Goal: Information Seeking & Learning: Learn about a topic

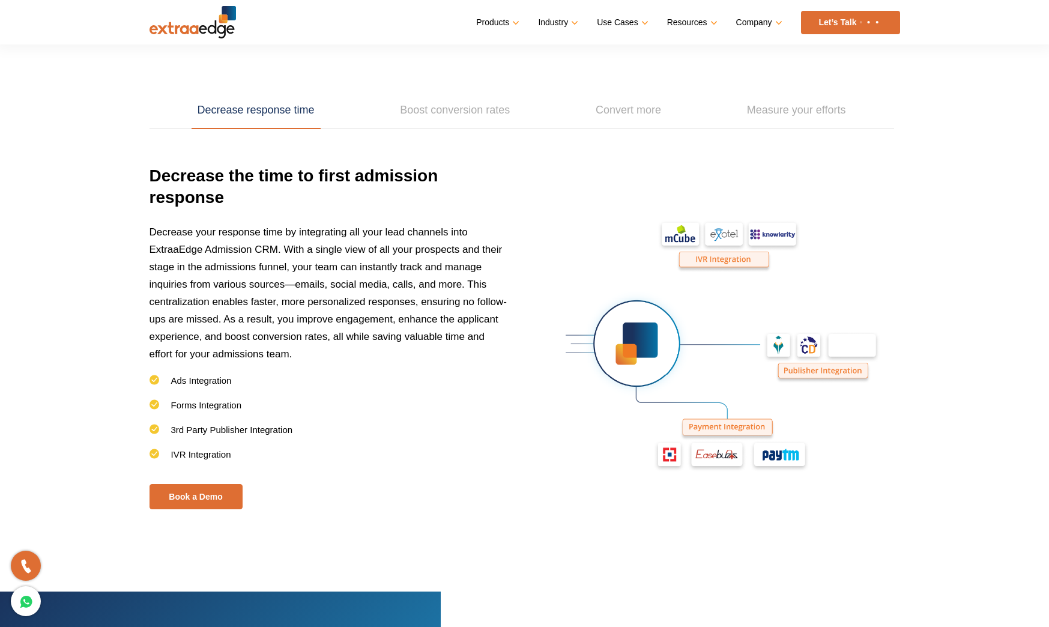
scroll to position [1700, 0]
click at [423, 113] on link "Boost conversion rates" at bounding box center [455, 109] width 122 height 37
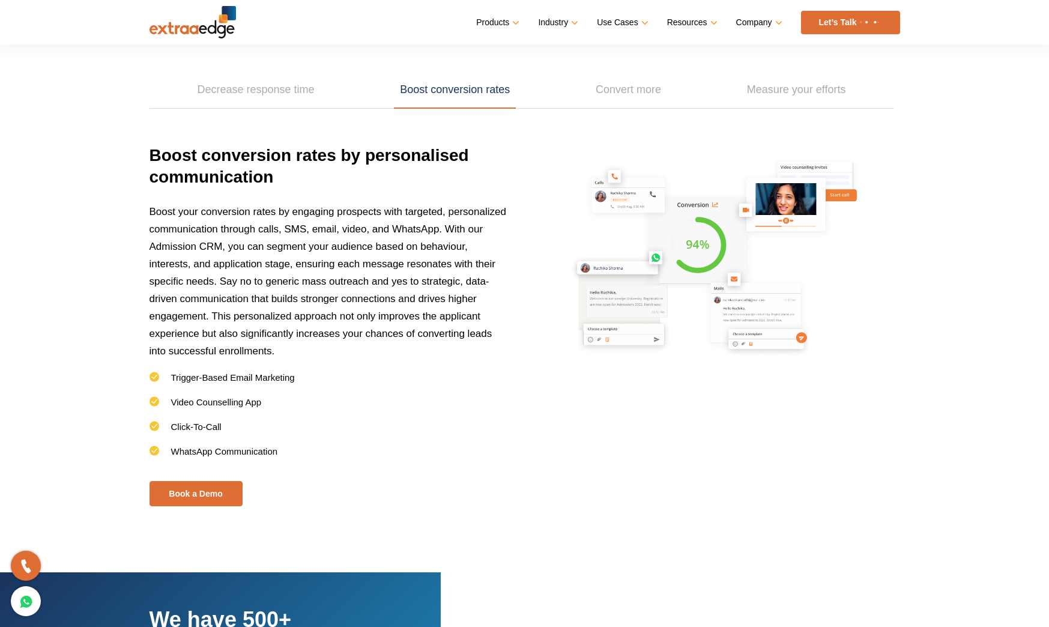
scroll to position [1721, 0]
click at [602, 96] on link "Convert more" at bounding box center [628, 89] width 77 height 37
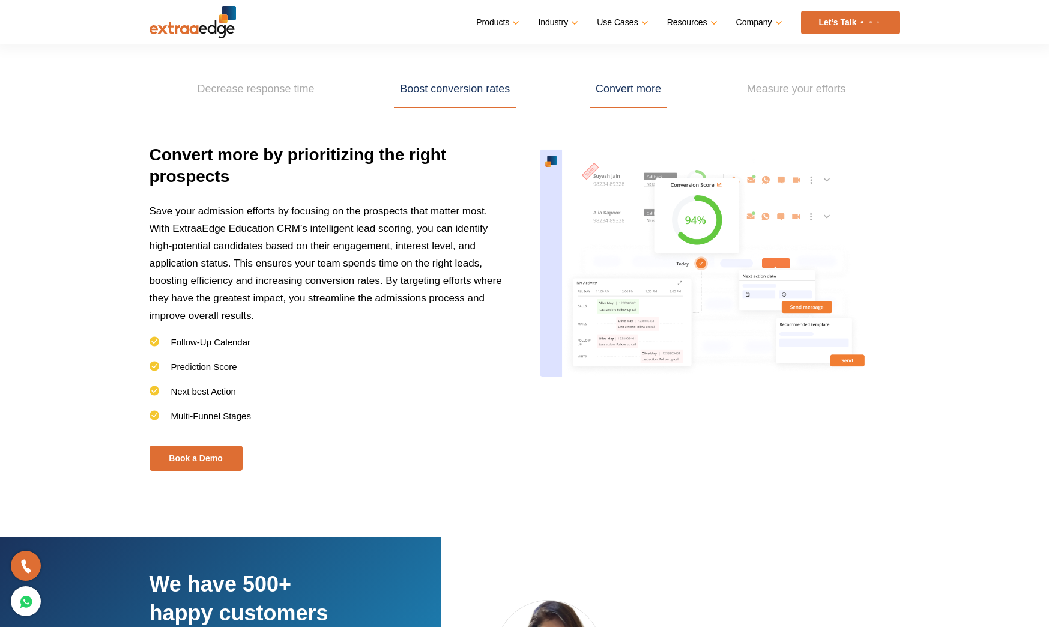
click at [453, 96] on link "Boost conversion rates" at bounding box center [455, 89] width 122 height 37
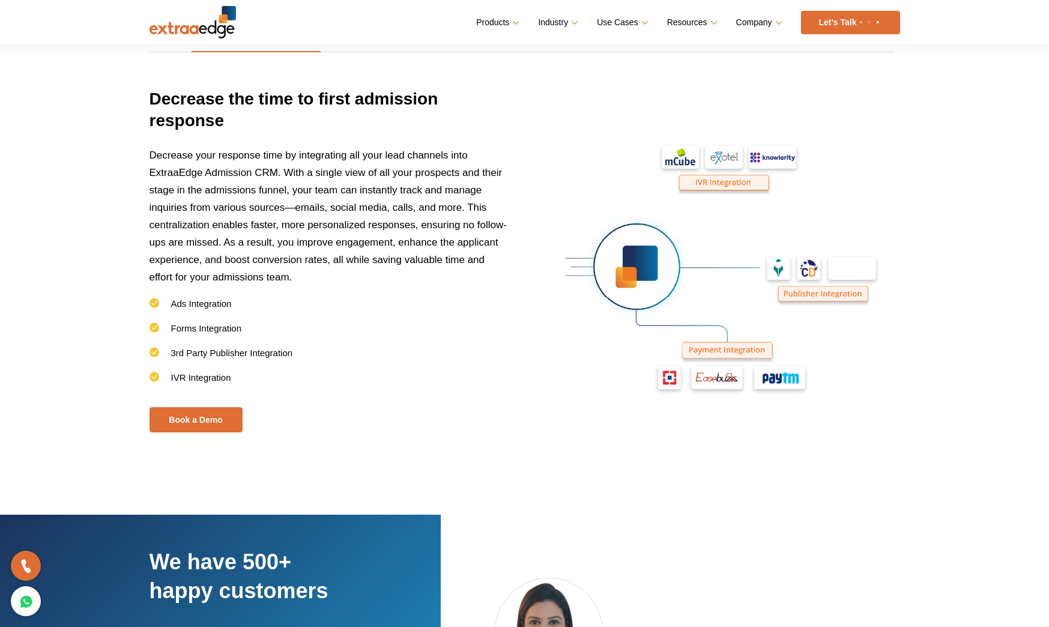
scroll to position [1813, 0]
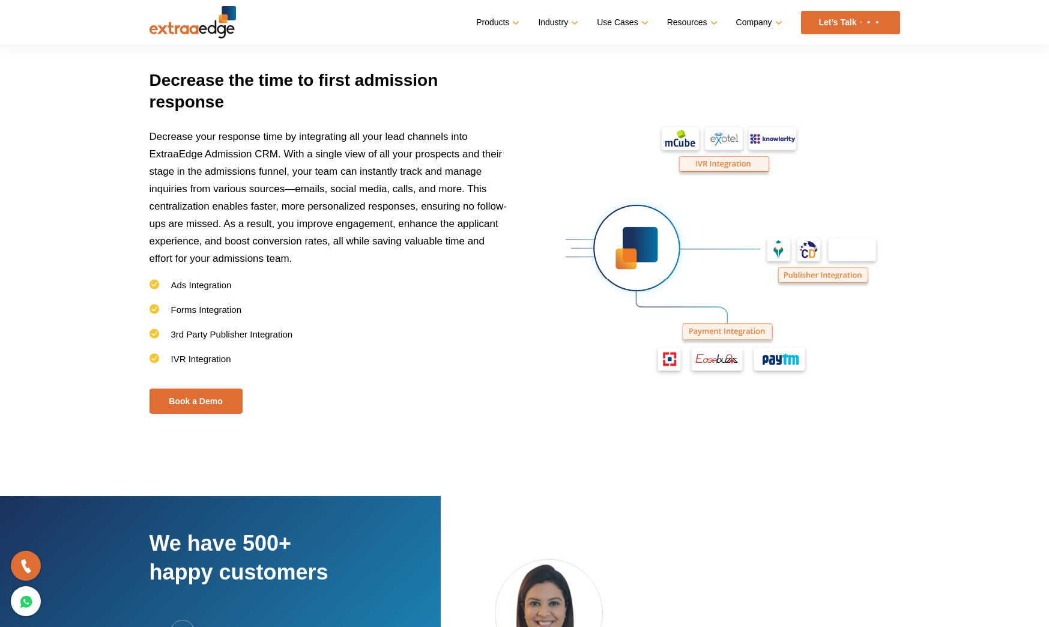
click at [890, 204] on img at bounding box center [720, 250] width 360 height 360
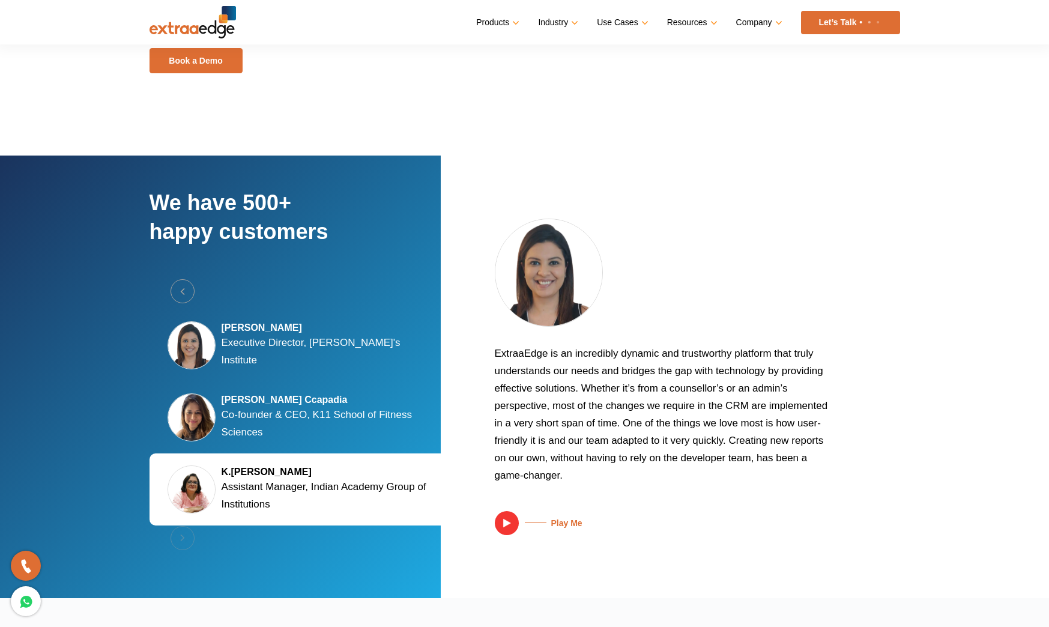
scroll to position [2140, 0]
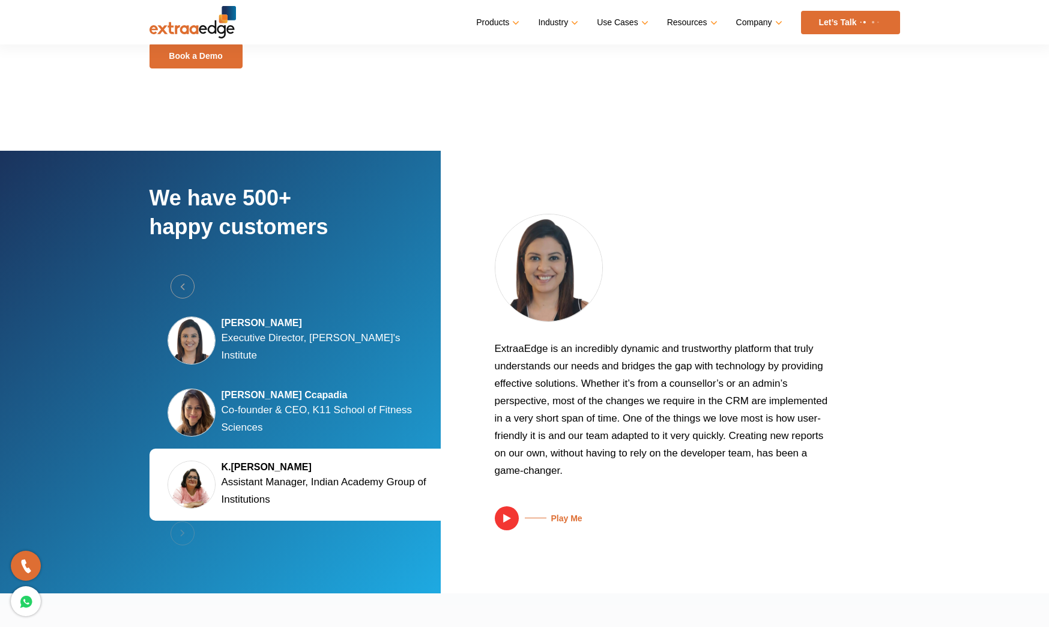
click at [334, 343] on p "Executive Director, [PERSON_NAME]'s Institute" at bounding box center [330, 346] width 216 height 35
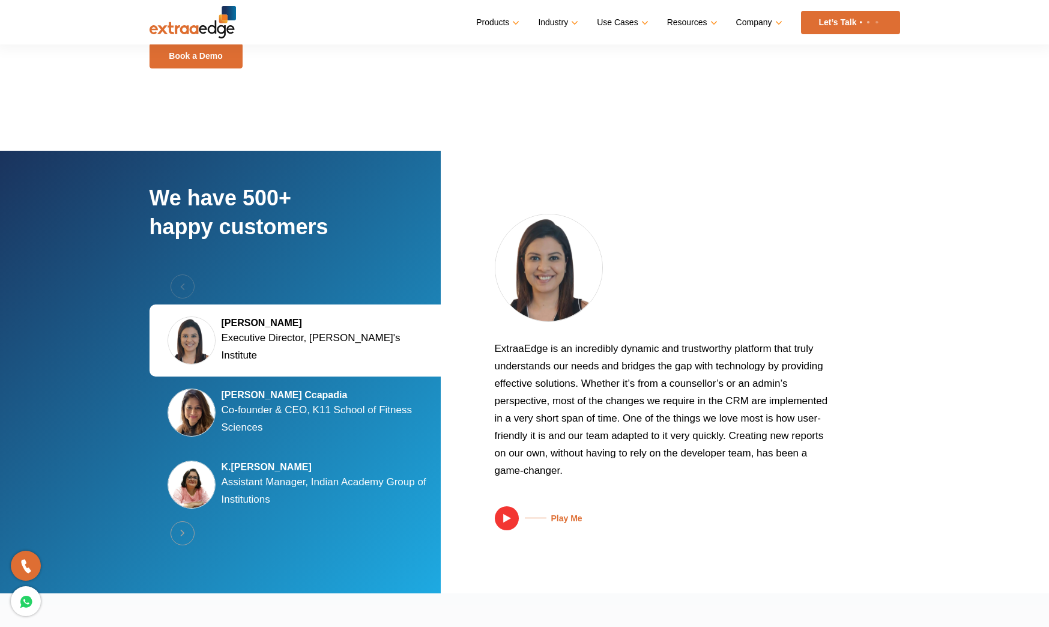
click at [327, 385] on div "[PERSON_NAME] Ccapadia Co-founder & CEO, K11 School of Fitness Sciences" at bounding box center [302, 412] width 306 height 72
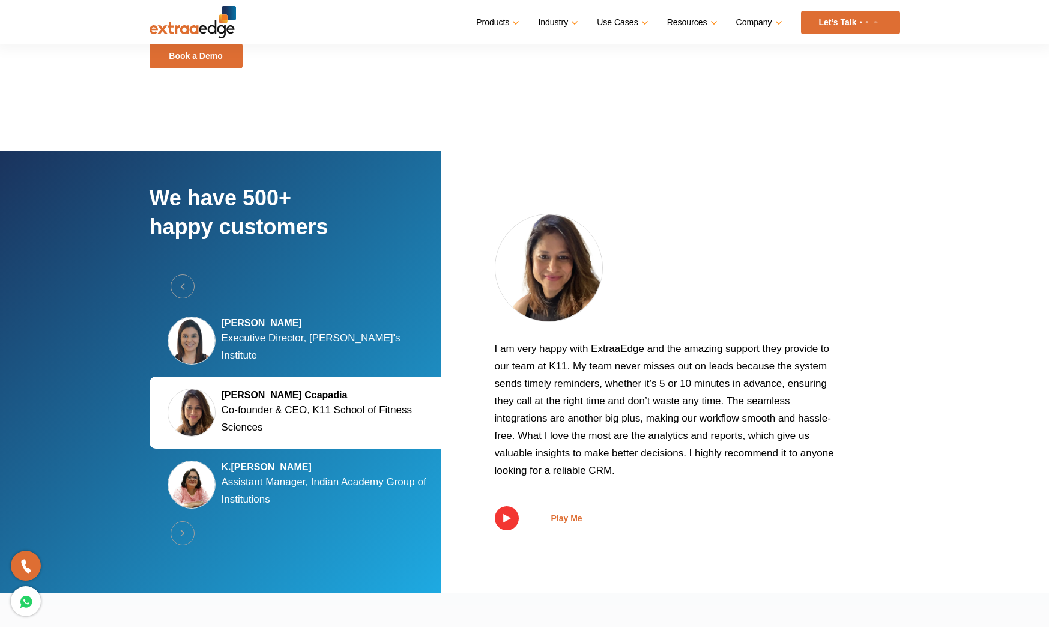
click at [309, 447] on div "[PERSON_NAME] Ccapadia Co-founder & CEO, K11 School of Fitness Sciences" at bounding box center [302, 412] width 306 height 72
click at [298, 477] on p "Assistant Manager, Indian Academy Group of Institutions" at bounding box center [330, 490] width 216 height 35
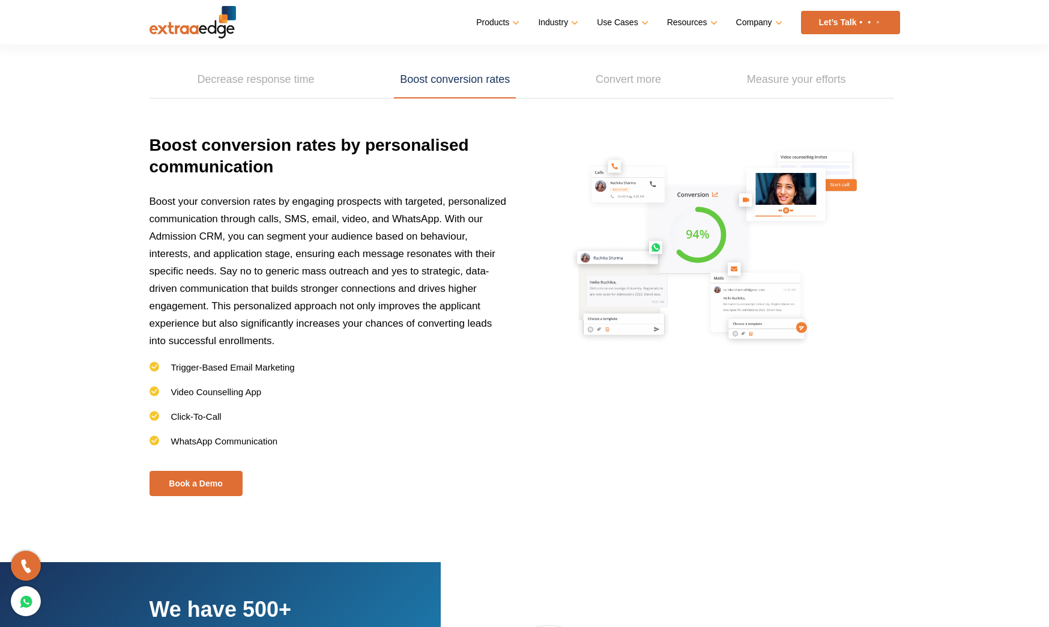
scroll to position [1687, 0]
